Goal: Transaction & Acquisition: Purchase product/service

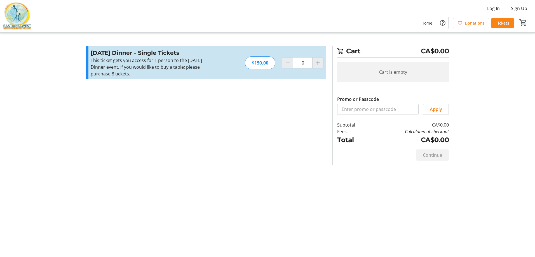
click at [323, 64] on div "[DATE] Dinner - Single Tickets This ticket gets you access for 1 person to the …" at bounding box center [205, 62] width 239 height 33
click at [316, 64] on mat-icon "Increment by one" at bounding box center [317, 63] width 7 height 7
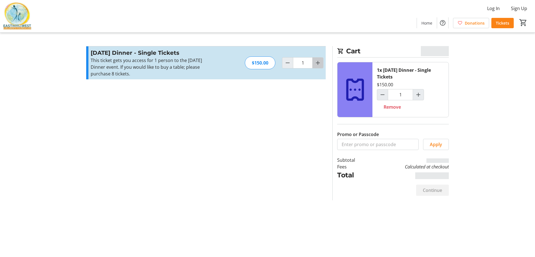
click at [316, 64] on mat-icon "Increment by one" at bounding box center [317, 63] width 7 height 7
type input "2"
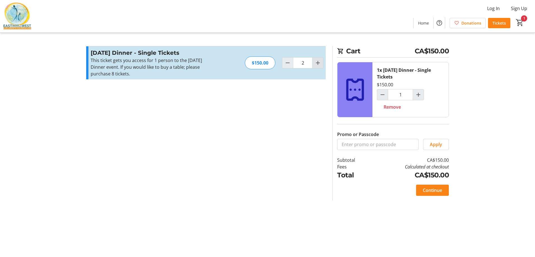
type input "2"
click at [316, 64] on mat-icon "Increment by one" at bounding box center [317, 63] width 7 height 7
type input "4"
type input "3"
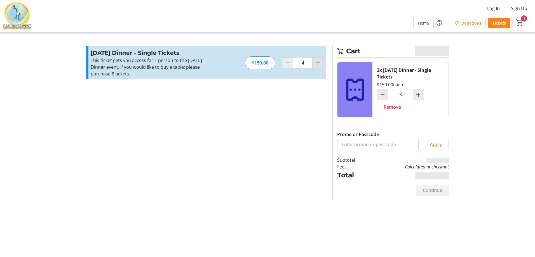
click at [316, 64] on mat-icon "Increment by one" at bounding box center [317, 63] width 7 height 7
type input "7"
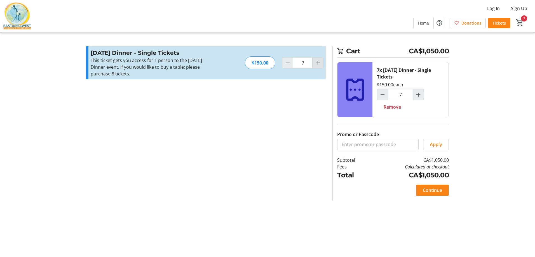
click at [316, 64] on mat-icon "Increment by one" at bounding box center [317, 63] width 7 height 7
type input "8"
